Goal: Navigation & Orientation: Understand site structure

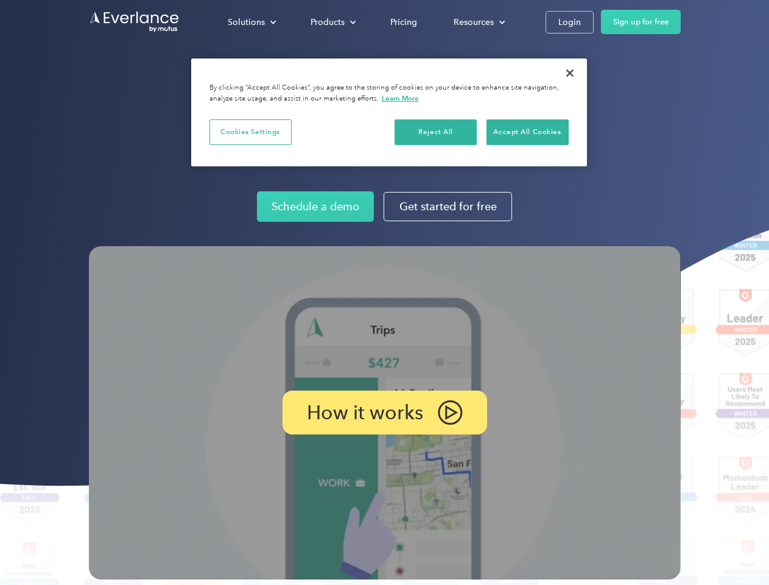
click at [384, 292] on img at bounding box center [385, 412] width 592 height 333
click at [251, 22] on div "Solutions" at bounding box center [246, 22] width 37 height 15
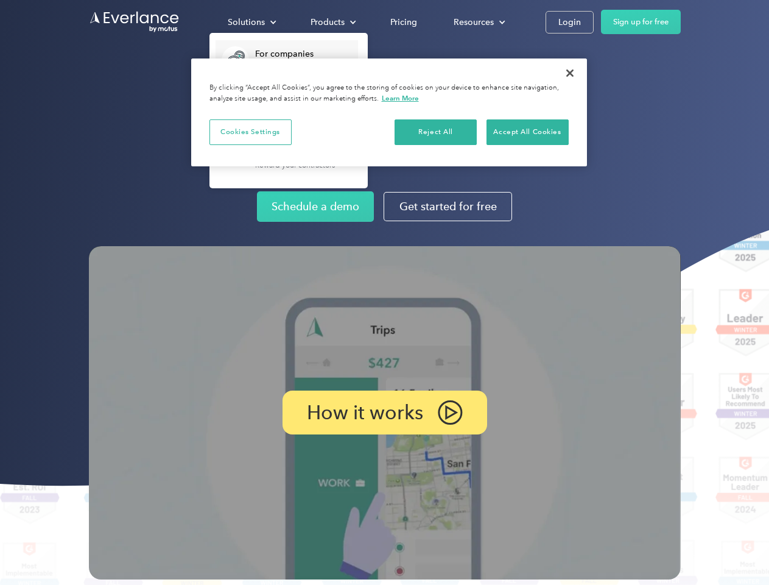
click at [332, 22] on div "Products" at bounding box center [328, 22] width 34 height 15
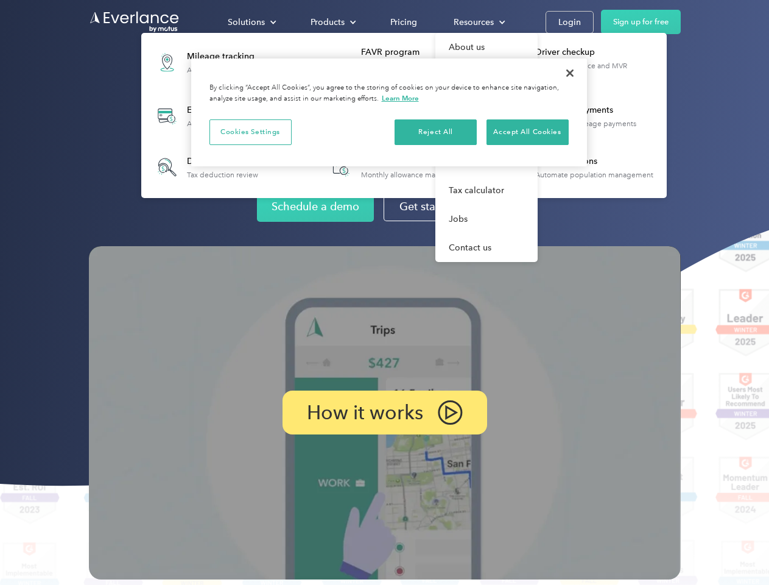
click at [478, 22] on div "Resources" at bounding box center [474, 22] width 40 height 15
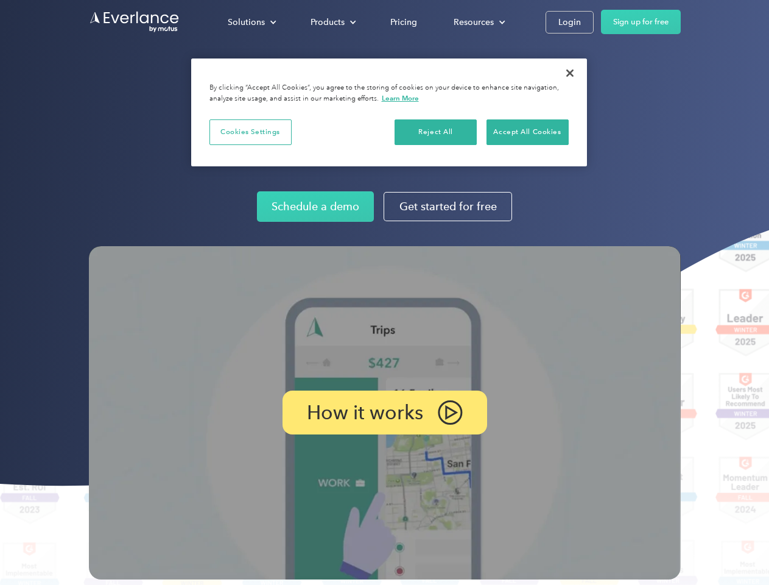
click at [384, 412] on p "How it works" at bounding box center [365, 412] width 116 height 15
click at [250, 132] on button "Cookies Settings" at bounding box center [250, 132] width 82 height 26
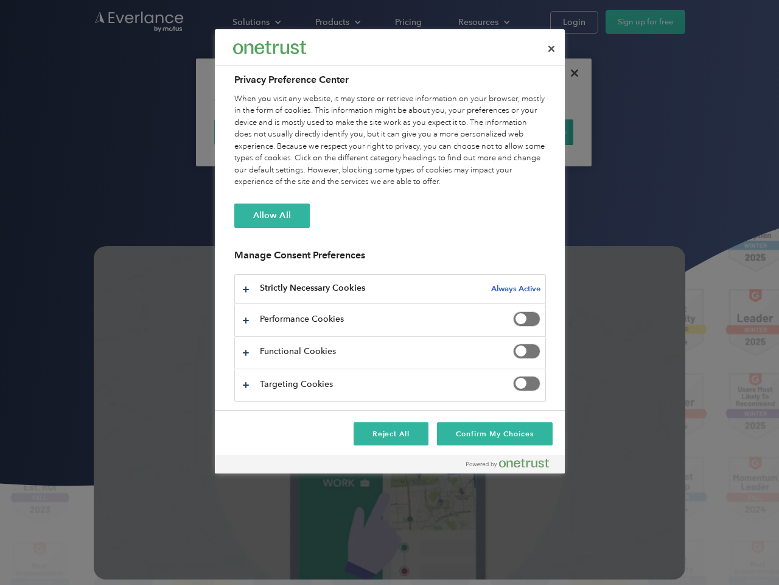
click at [436, 132] on div "When you visit any website, it may store or retrieve information on your browse…" at bounding box center [390, 140] width 312 height 95
